Goal: Browse casually: Explore the website without a specific task or goal

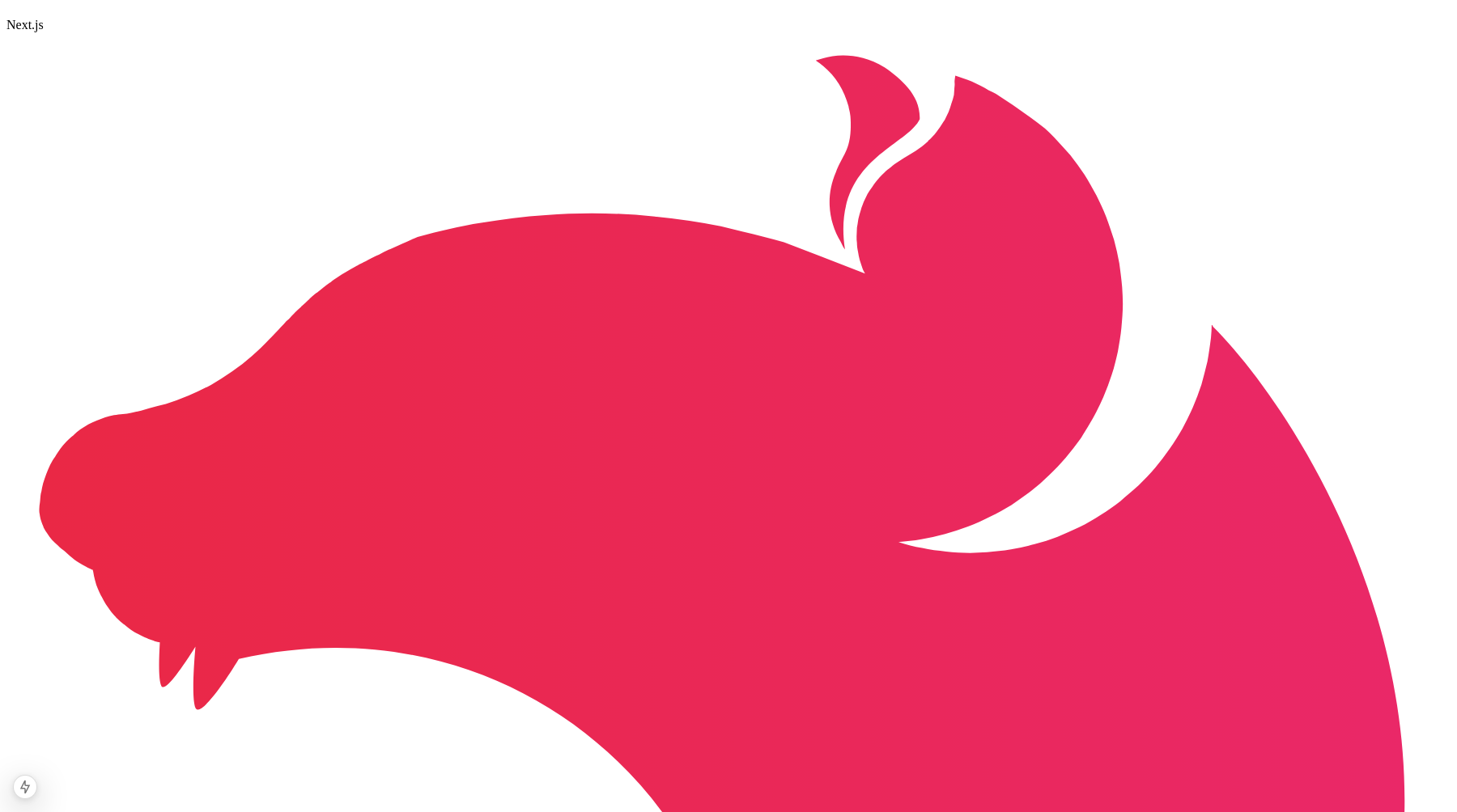
scroll to position [2105, 0]
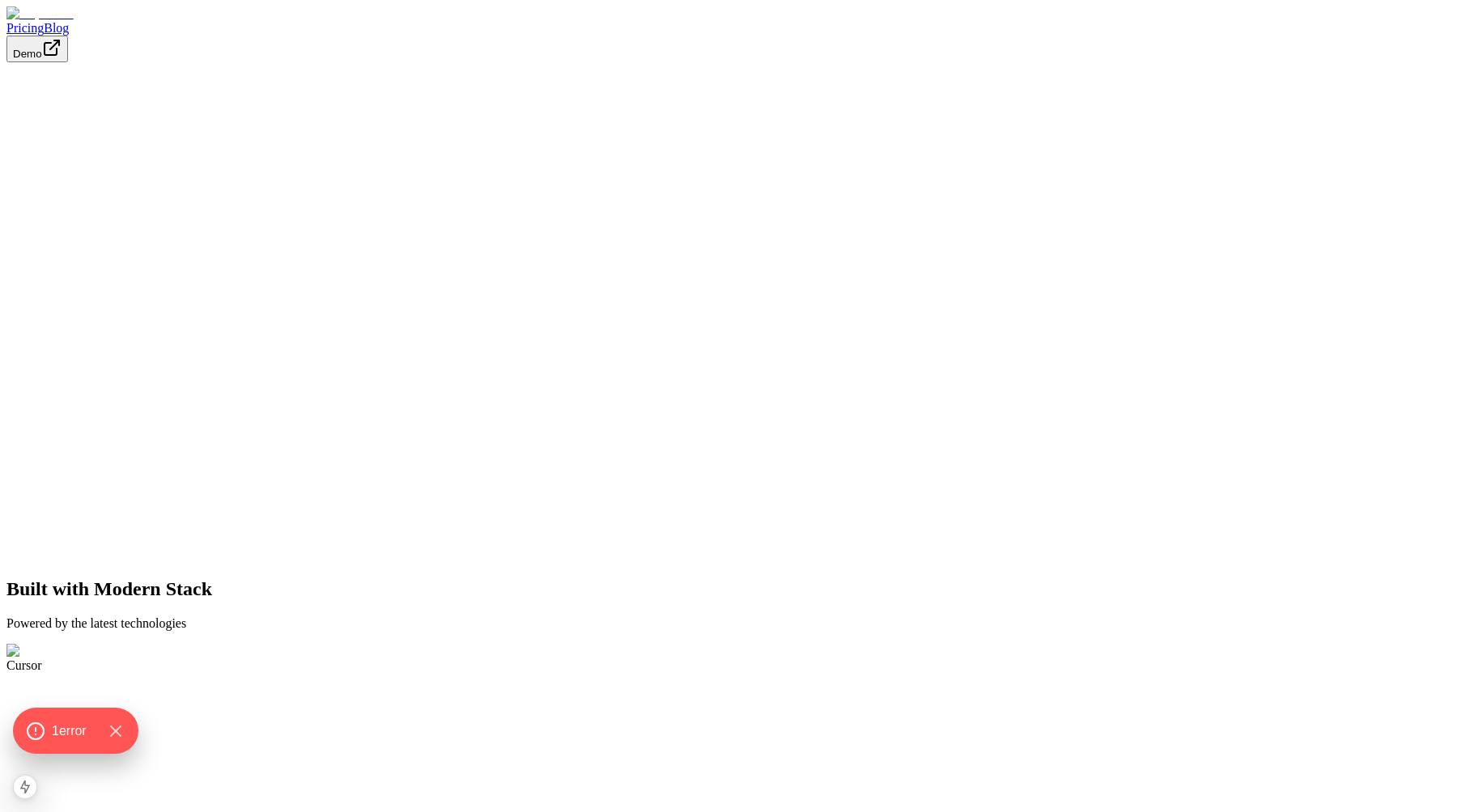
scroll to position [2154, 0]
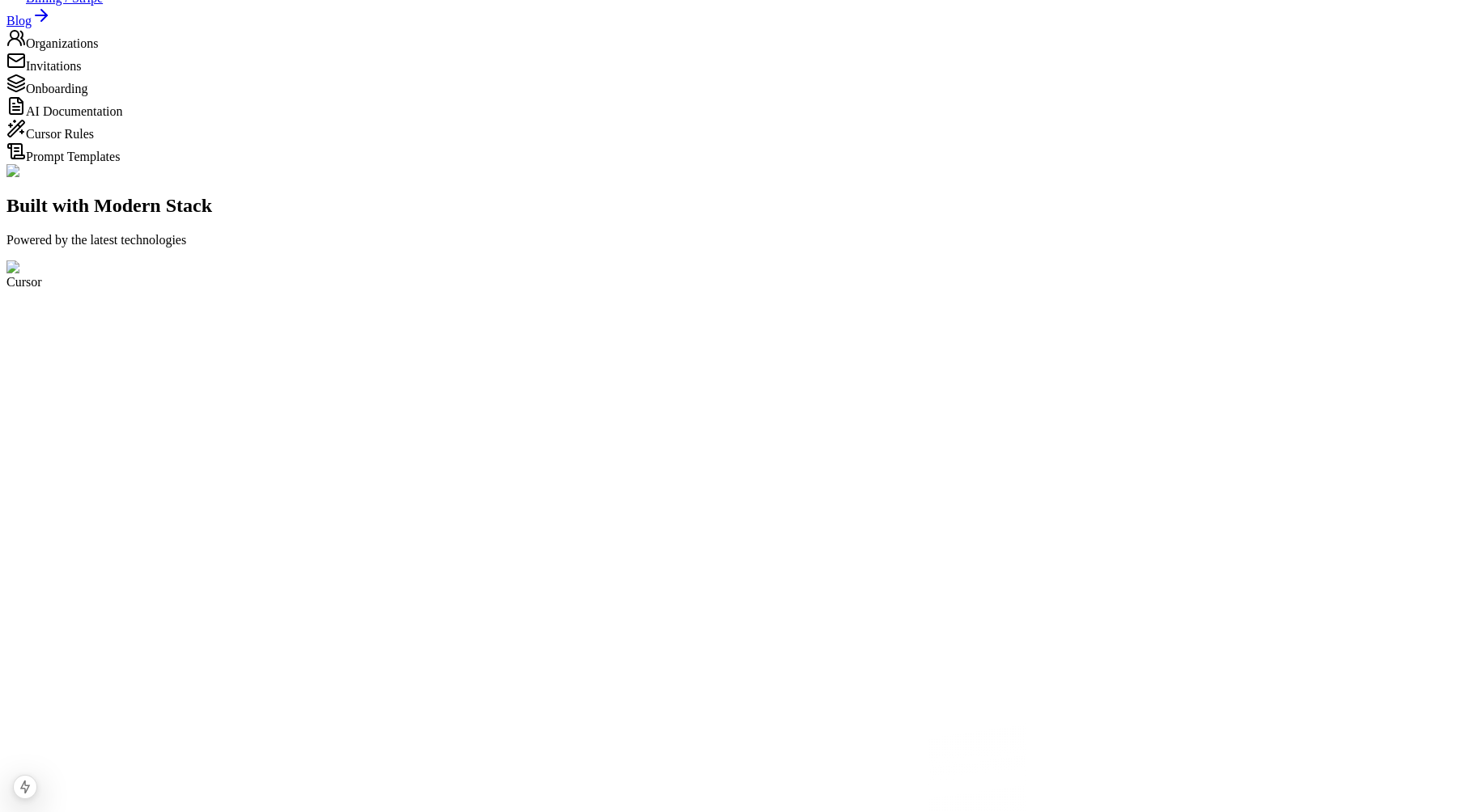
scroll to position [457, 0]
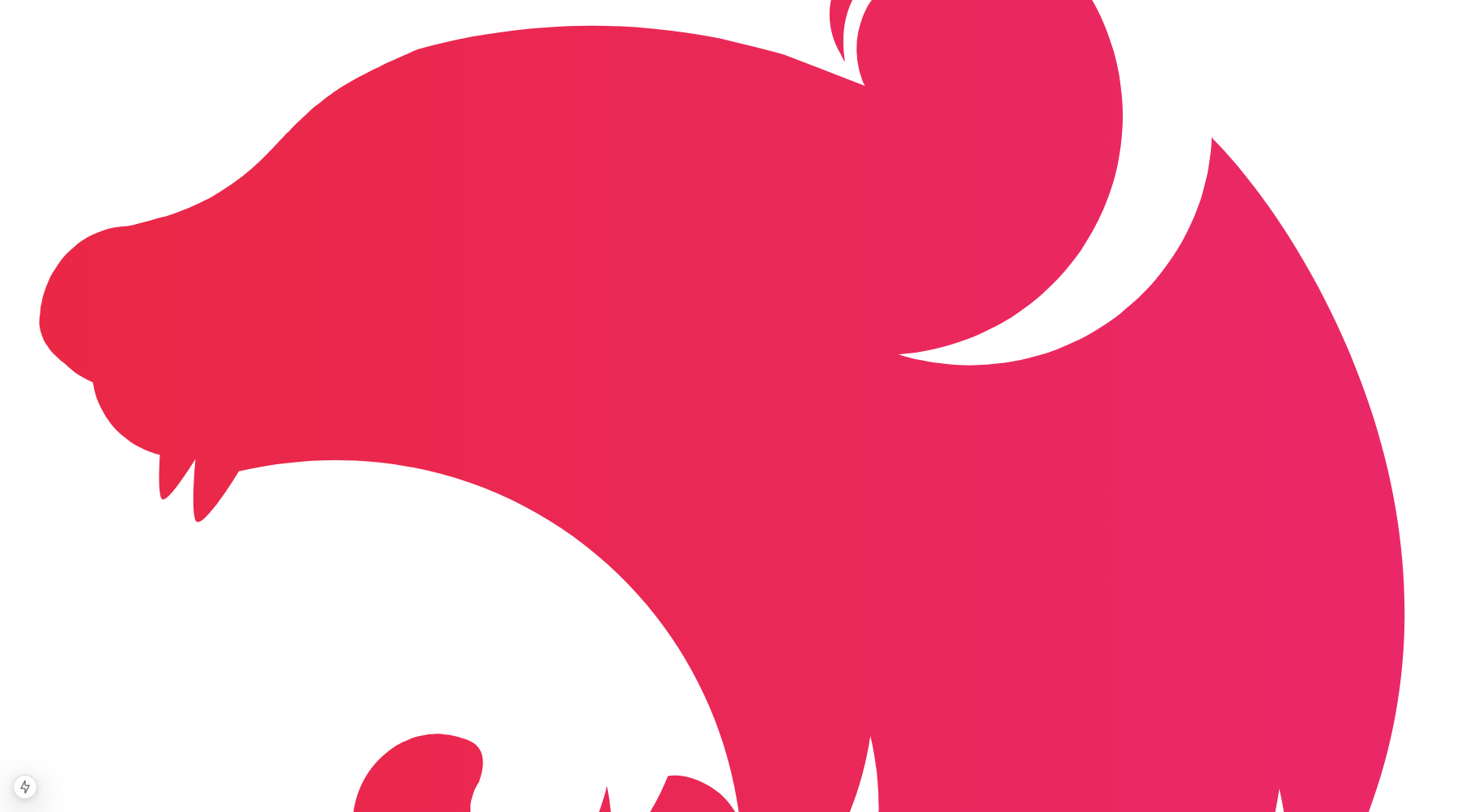
scroll to position [2269, 0]
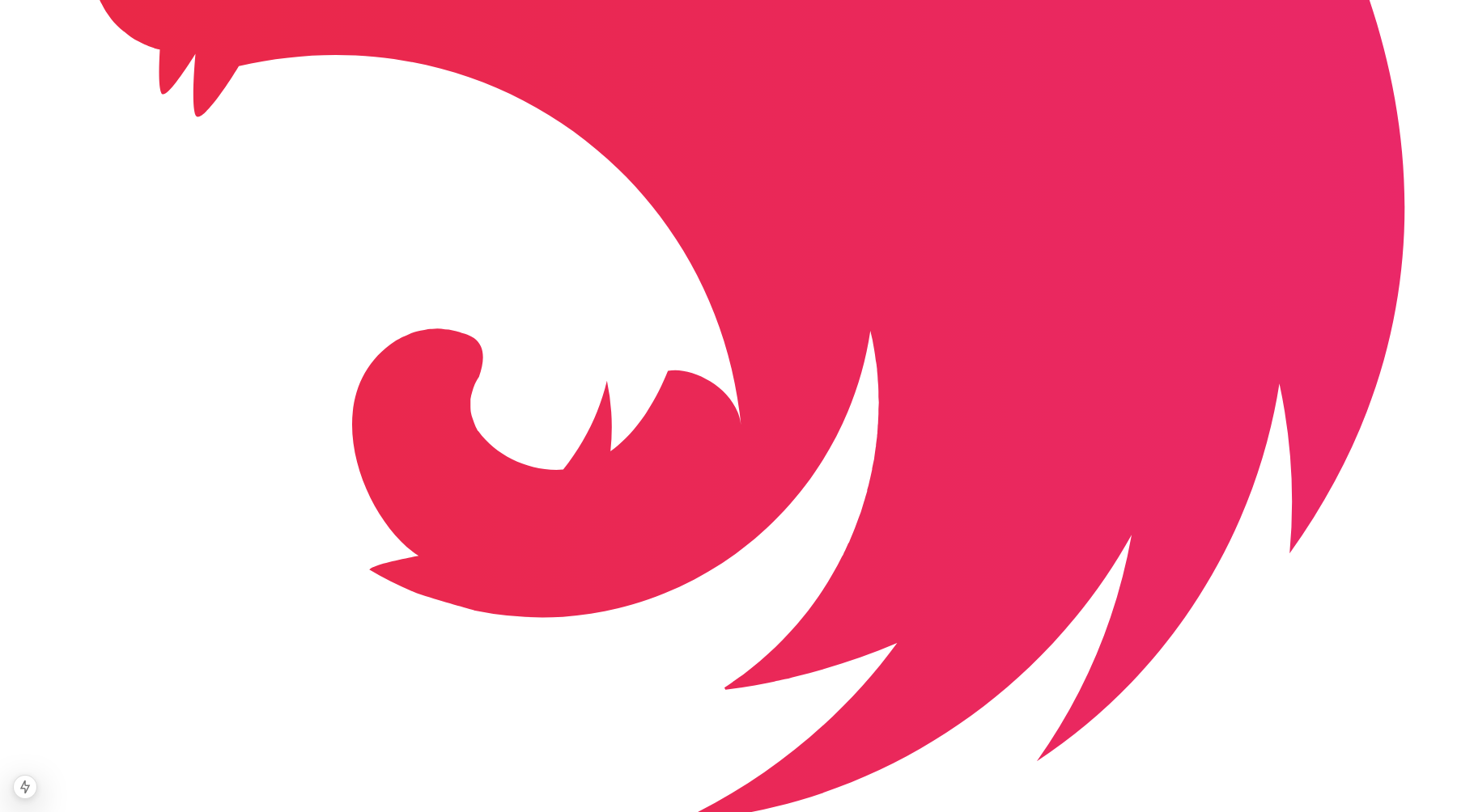
scroll to position [2695, 0]
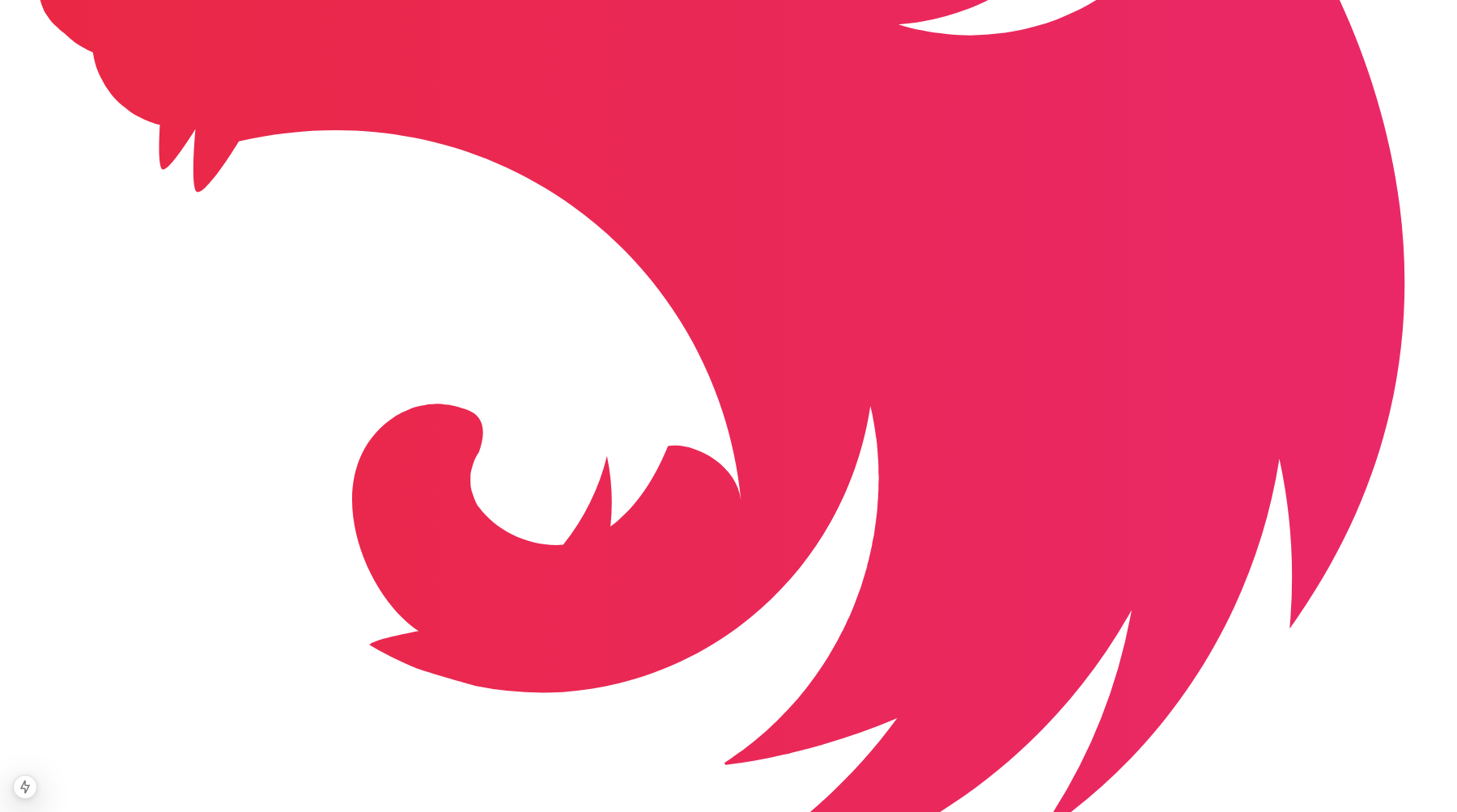
scroll to position [2630, 0]
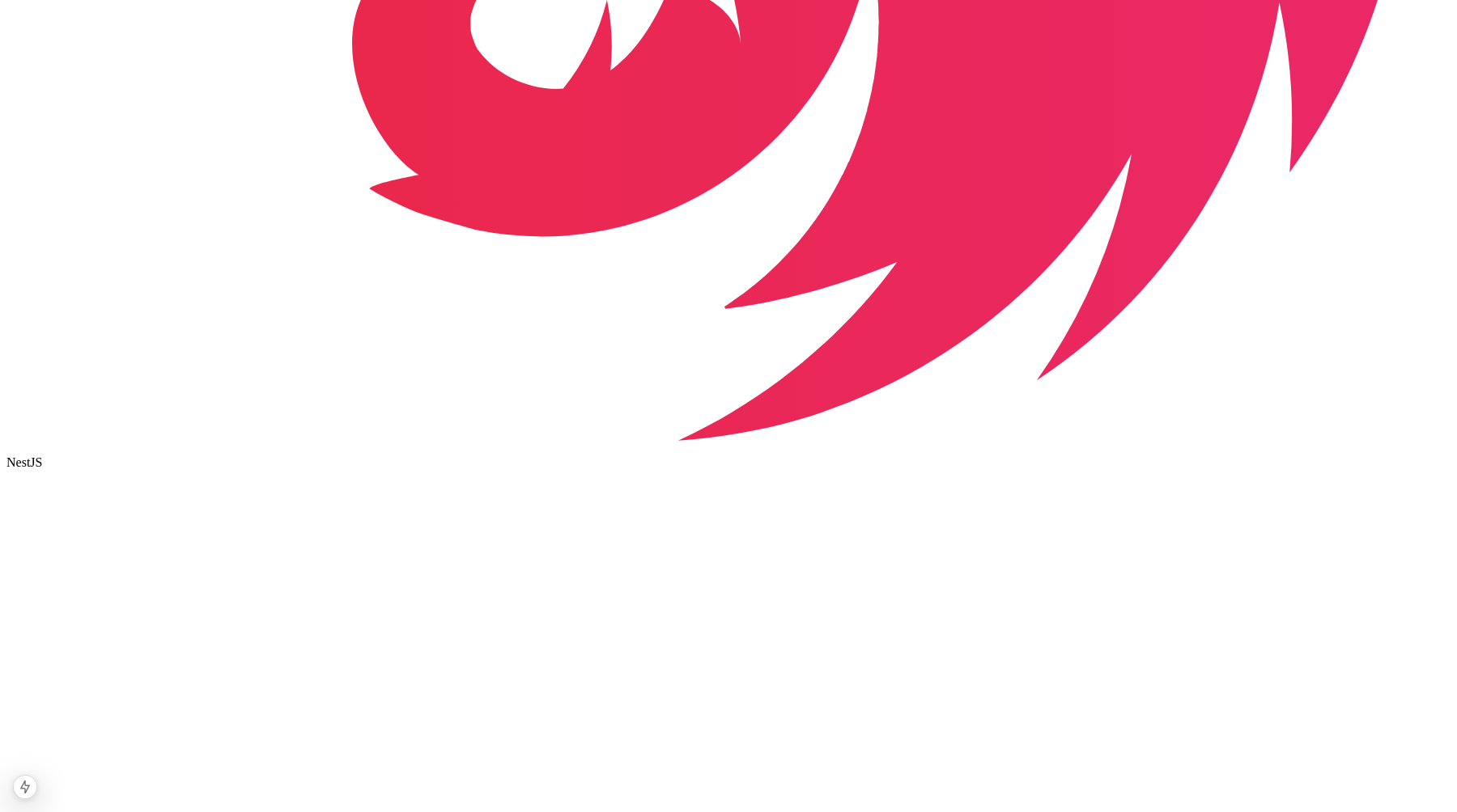
scroll to position [3093, 0]
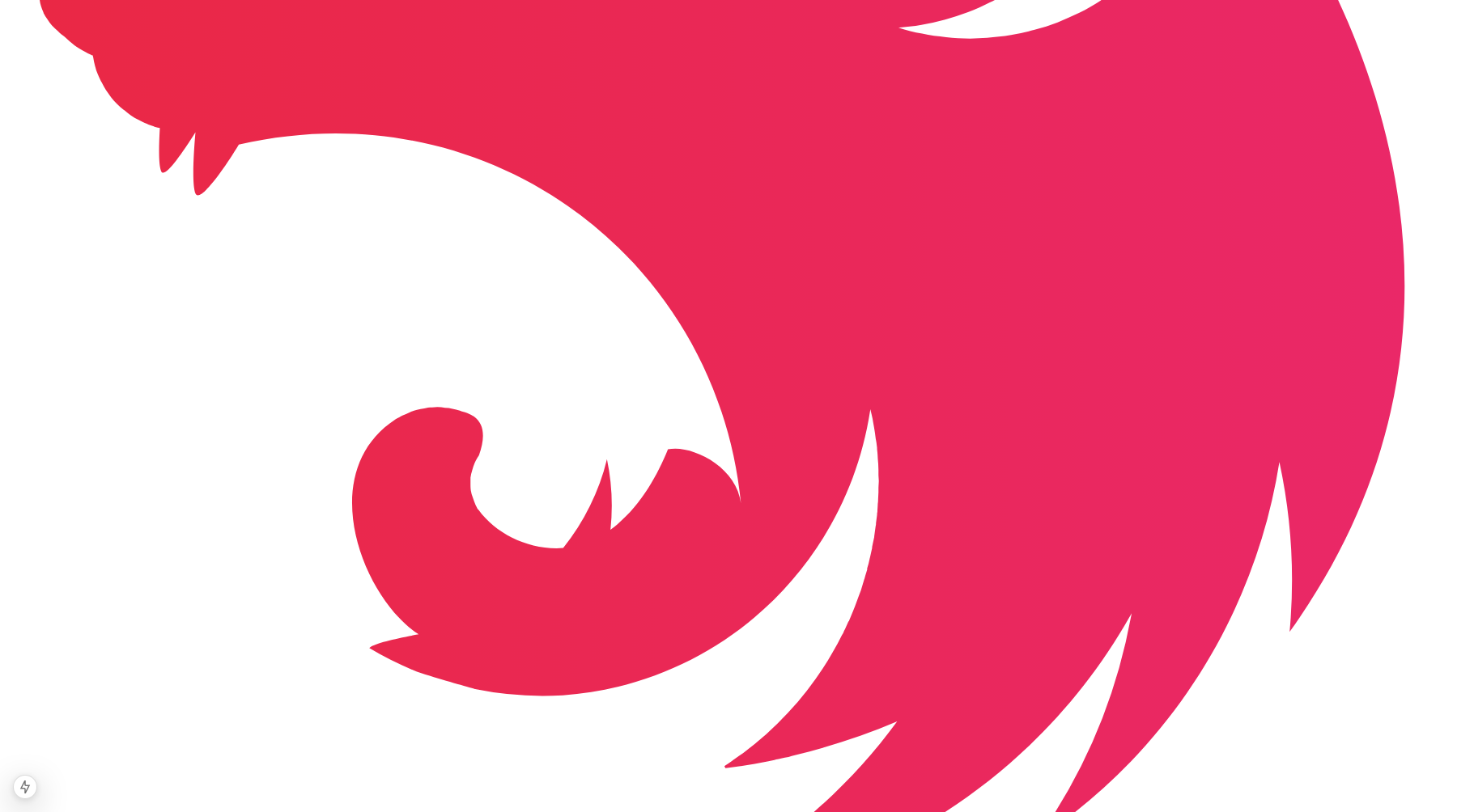
scroll to position [2621, 0]
